Goal: Find specific page/section: Find specific page/section

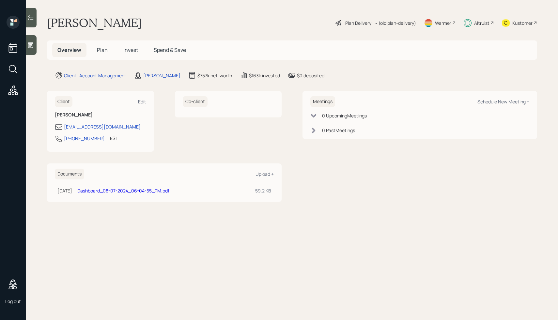
click at [167, 47] on span "Spend & Save" at bounding box center [170, 49] width 32 height 7
